Goal: Information Seeking & Learning: Learn about a topic

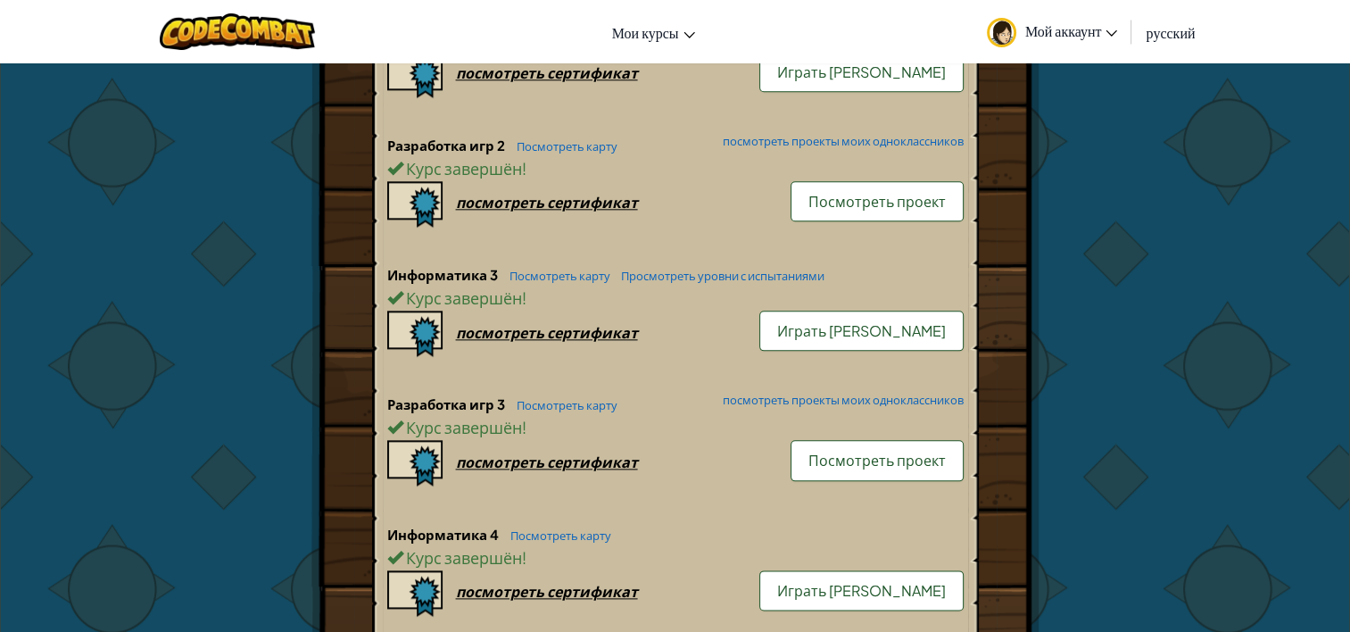
scroll to position [2052, 0]
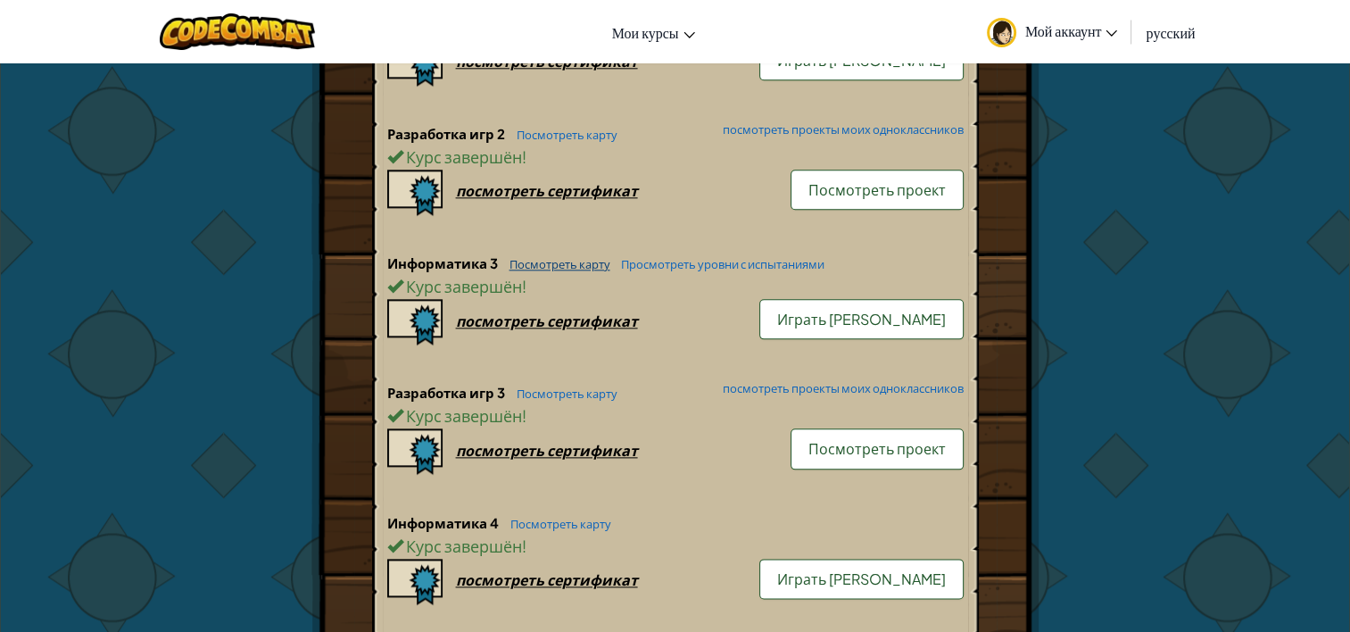
click at [582, 257] on link "Посмотреть карту" at bounding box center [555, 264] width 110 height 14
